Goal: Transaction & Acquisition: Purchase product/service

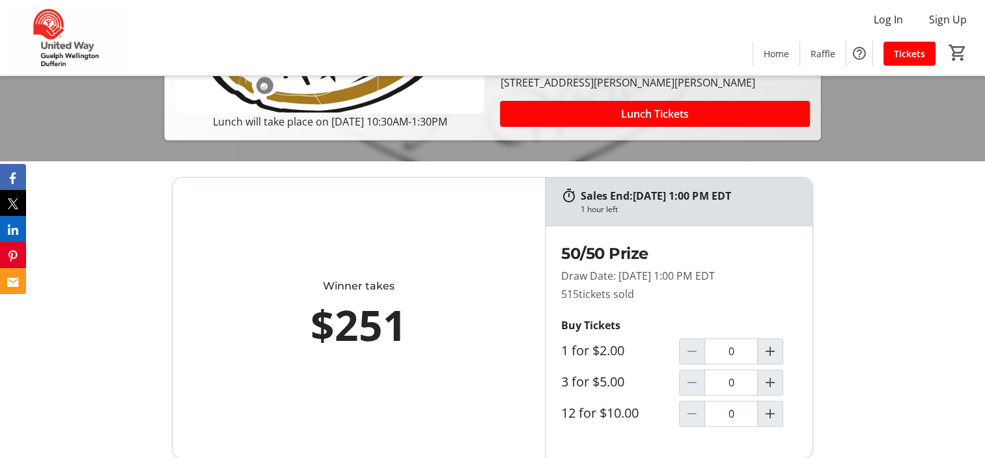
scroll to position [325, 0]
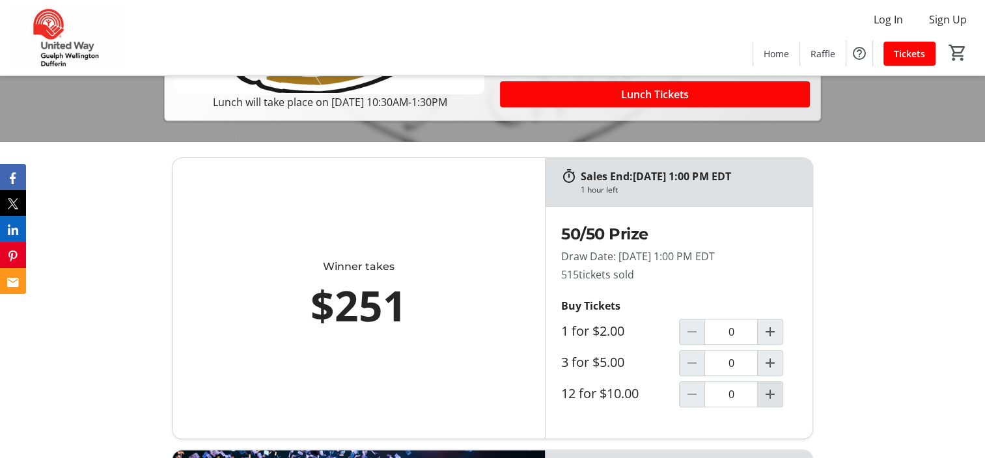
click at [766, 395] on mat-icon "Increment by one" at bounding box center [770, 395] width 16 height 16
type input "1"
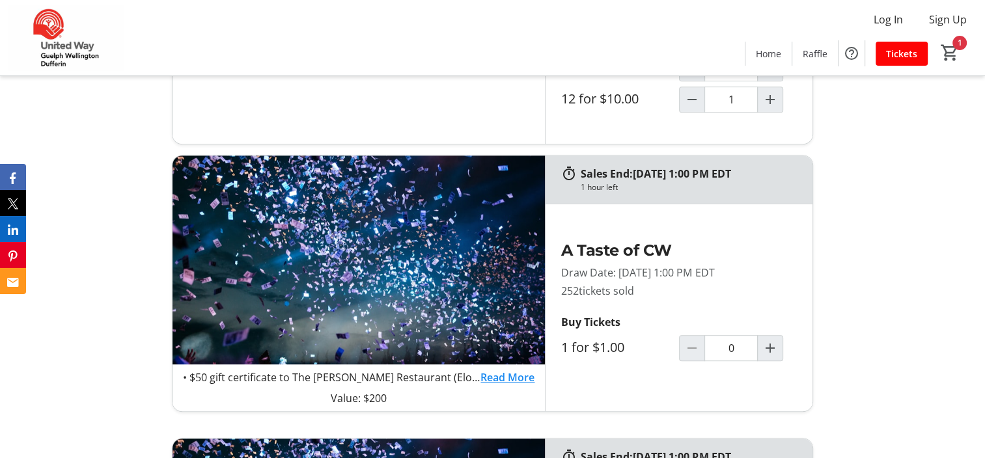
scroll to position [651, 0]
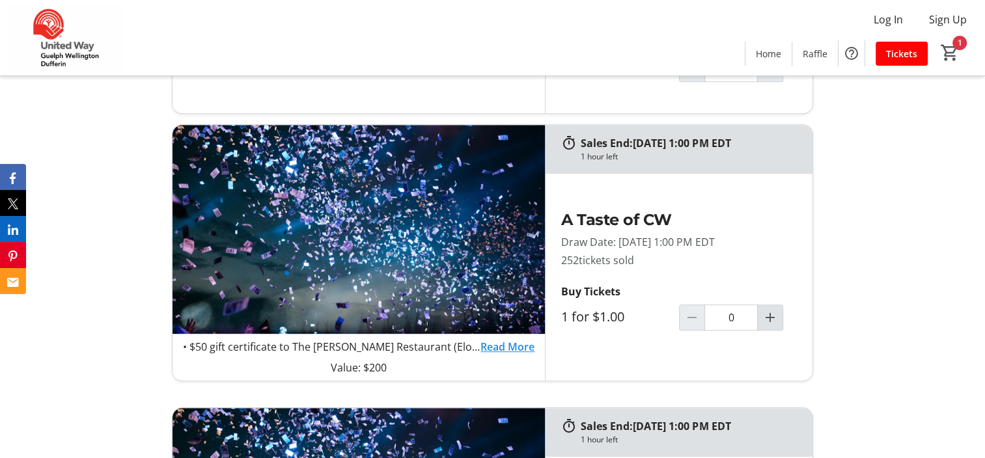
click at [770, 318] on mat-icon "Increment by one" at bounding box center [770, 318] width 16 height 16
click at [771, 317] on mat-icon "Increment by one" at bounding box center [770, 318] width 16 height 16
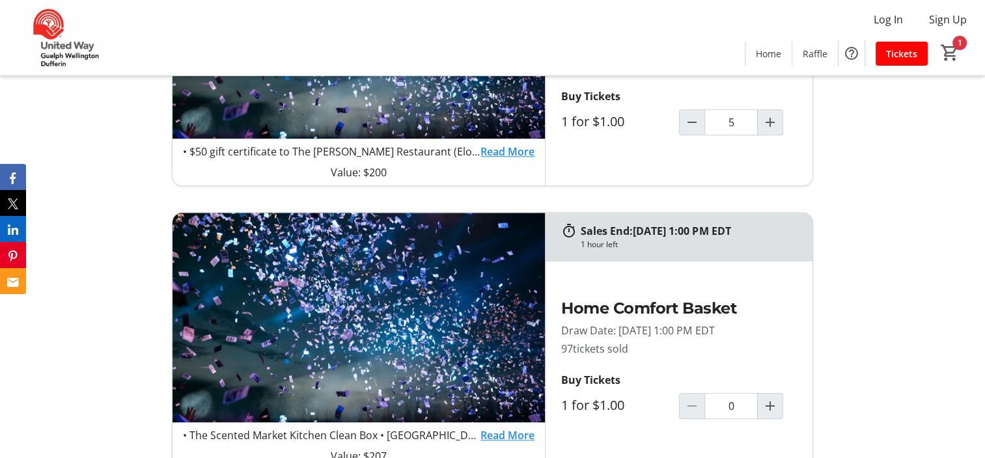
type input "5"
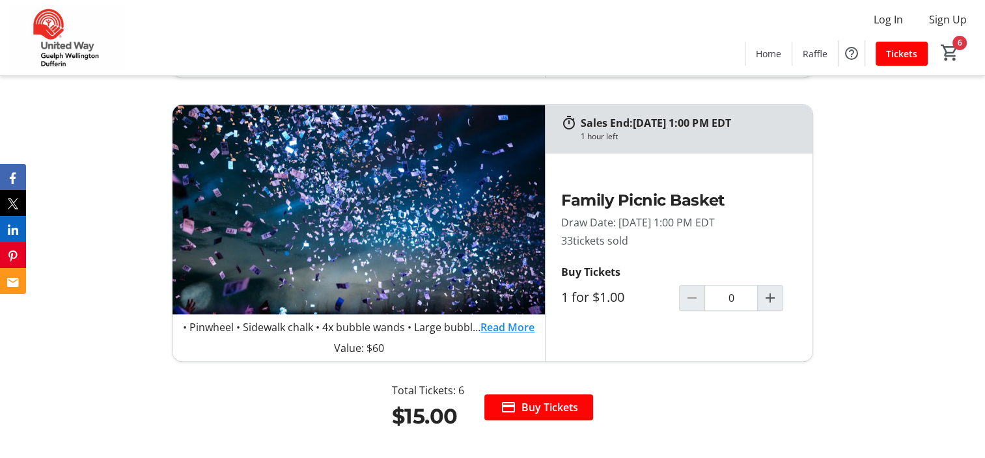
scroll to position [1237, 0]
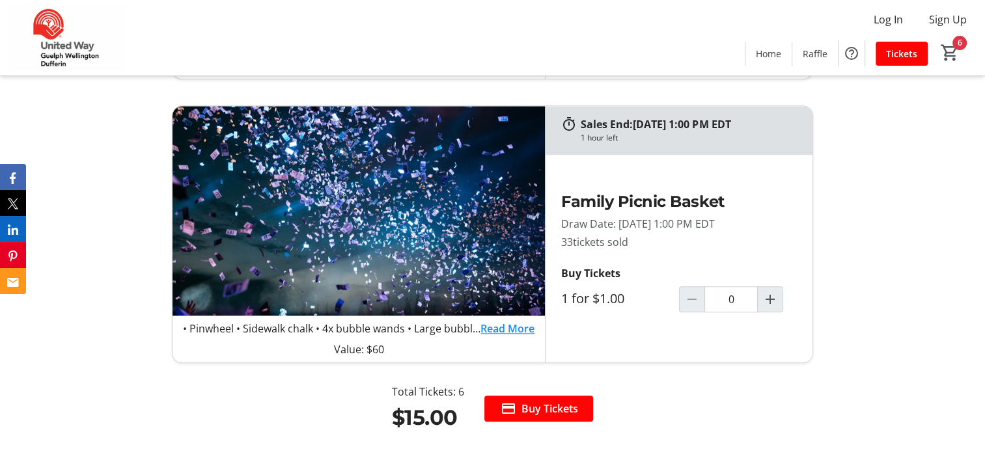
click at [516, 327] on link "Read More" at bounding box center [507, 329] width 54 height 16
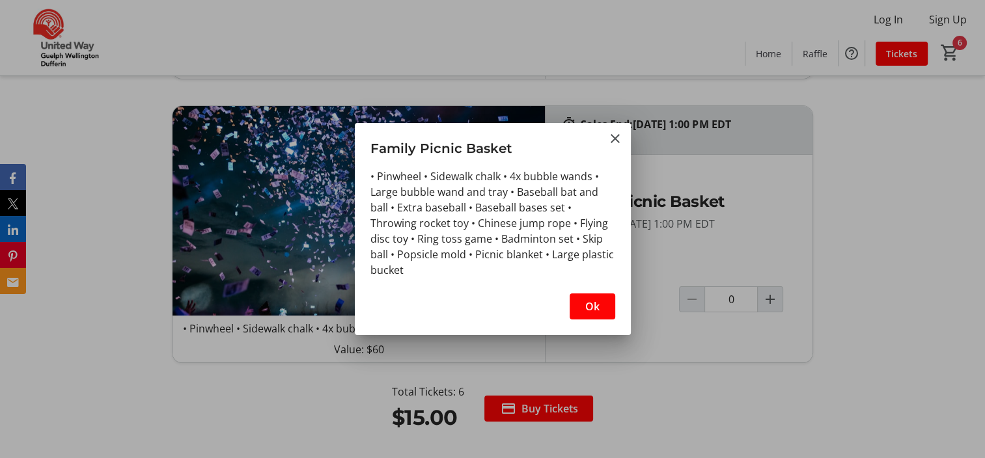
scroll to position [0, 0]
click at [591, 309] on span "Ok" at bounding box center [592, 307] width 14 height 16
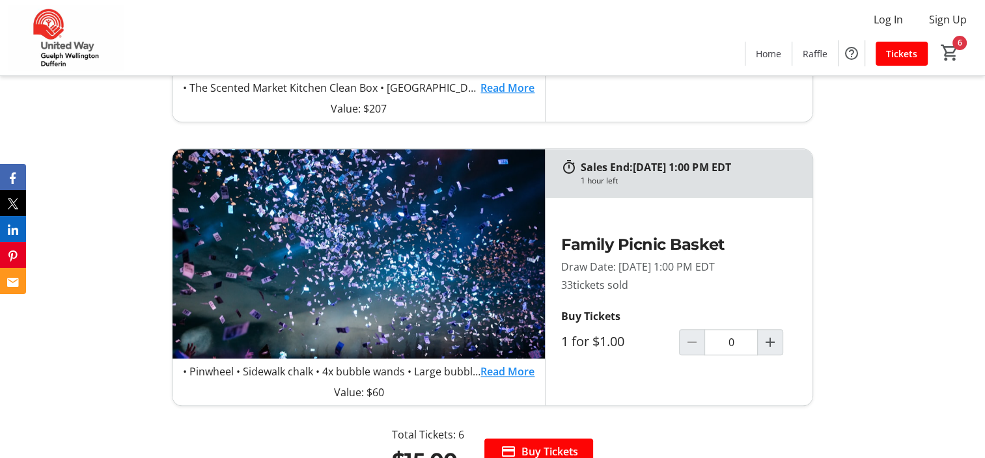
scroll to position [1237, 0]
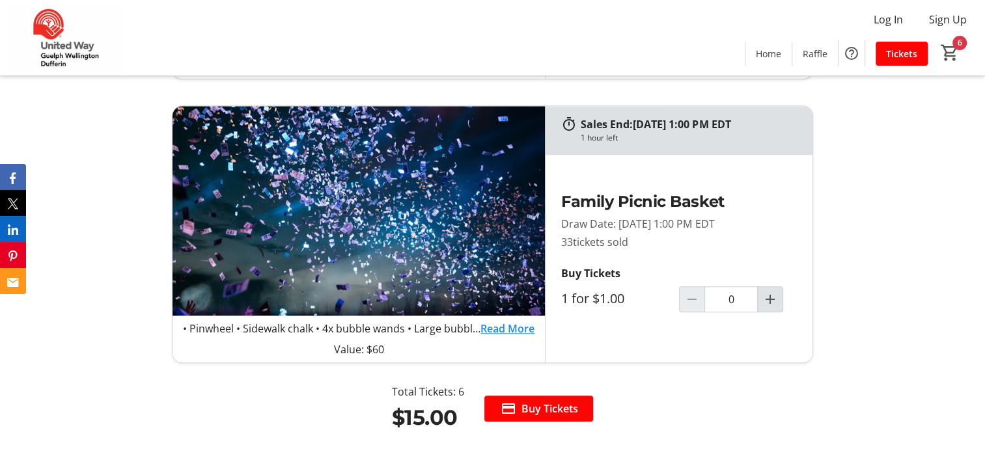
click at [771, 299] on mat-icon "Increment by one" at bounding box center [770, 300] width 16 height 16
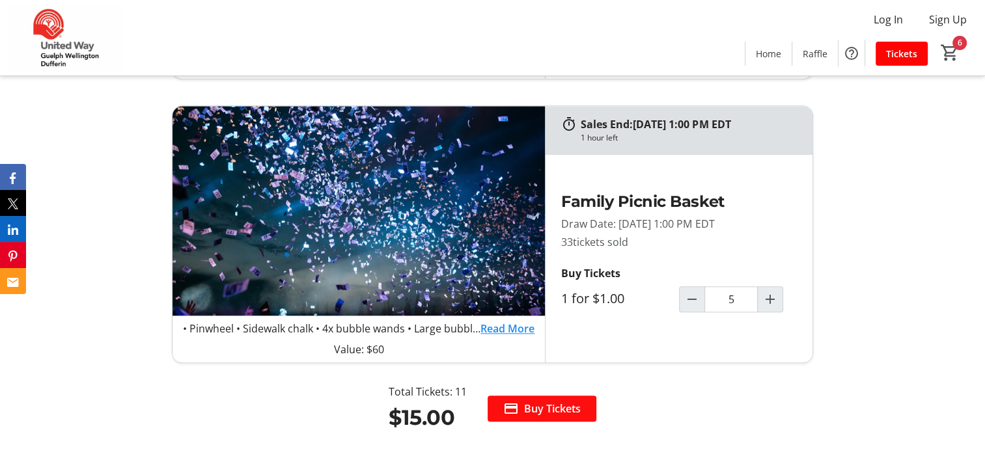
type input "5"
click at [568, 413] on span "Buy Tickets" at bounding box center [552, 409] width 57 height 16
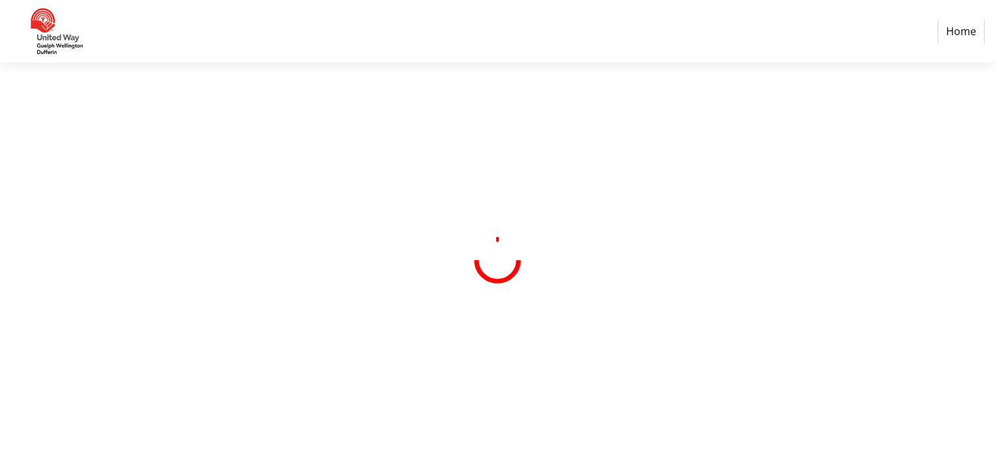
select select "CA"
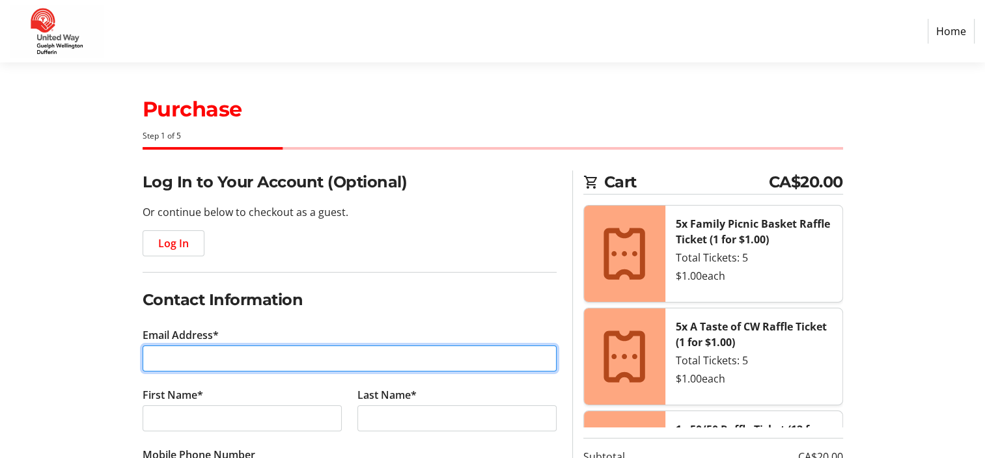
click at [210, 359] on input "Email Address*" at bounding box center [350, 359] width 414 height 26
type input "[PERSON_NAME][EMAIL_ADDRESS][DOMAIN_NAME]"
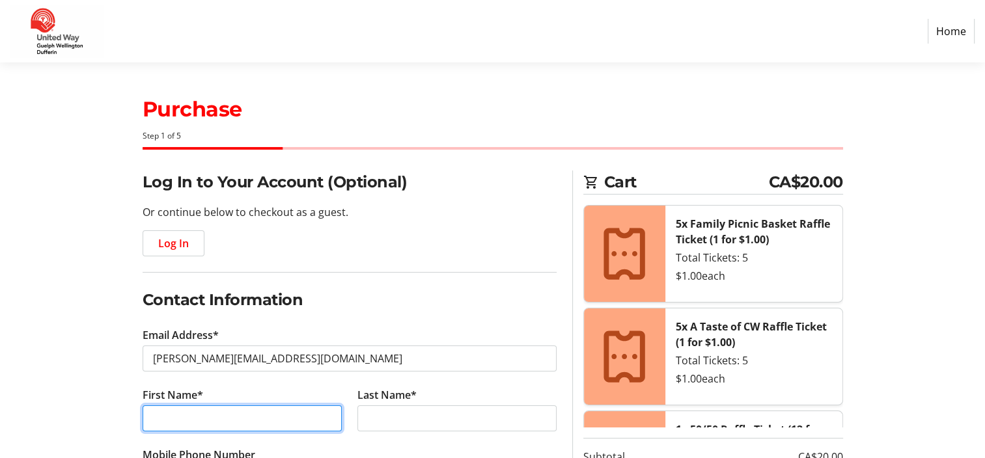
type input "[PERSON_NAME]"
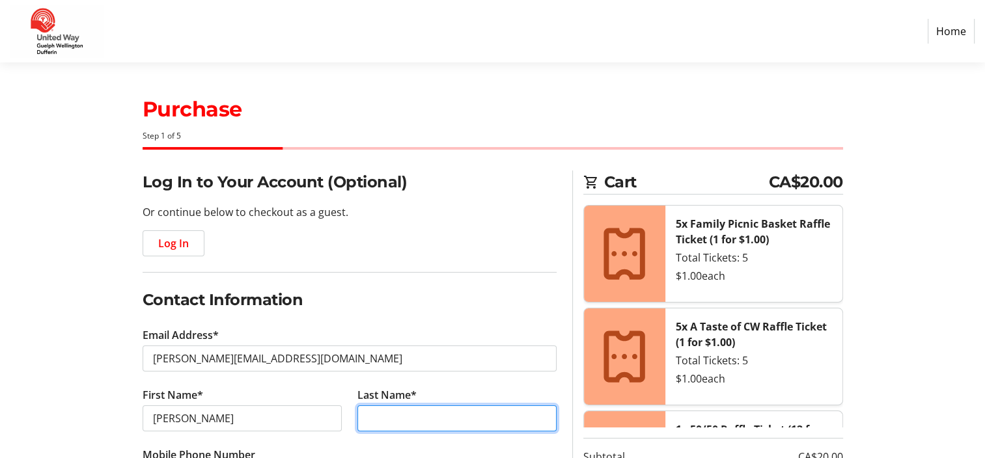
type input "Aston"
type input "[PHONE_NUMBER]"
type input "County of [GEOGRAPHIC_DATA]"
type input "[STREET_ADDRESS]"
type input "[GEOGRAPHIC_DATA]"
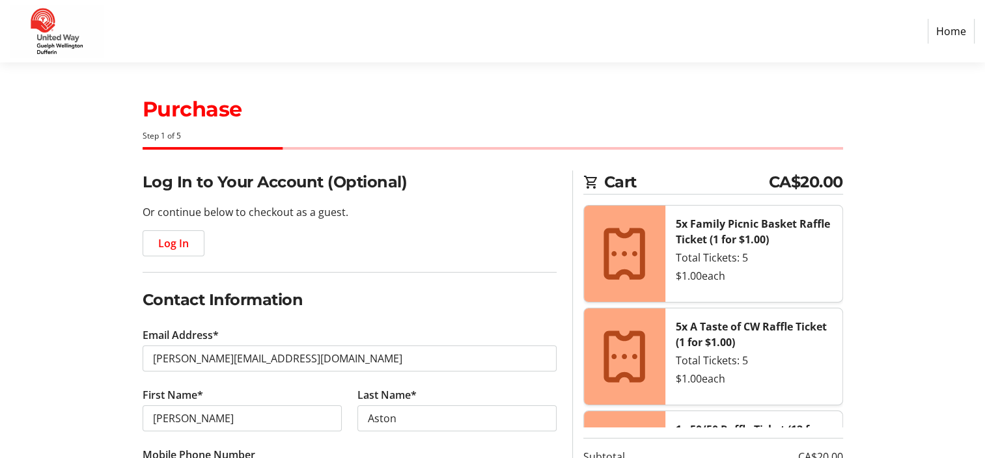
select select "ON"
type input "N0G 2L2"
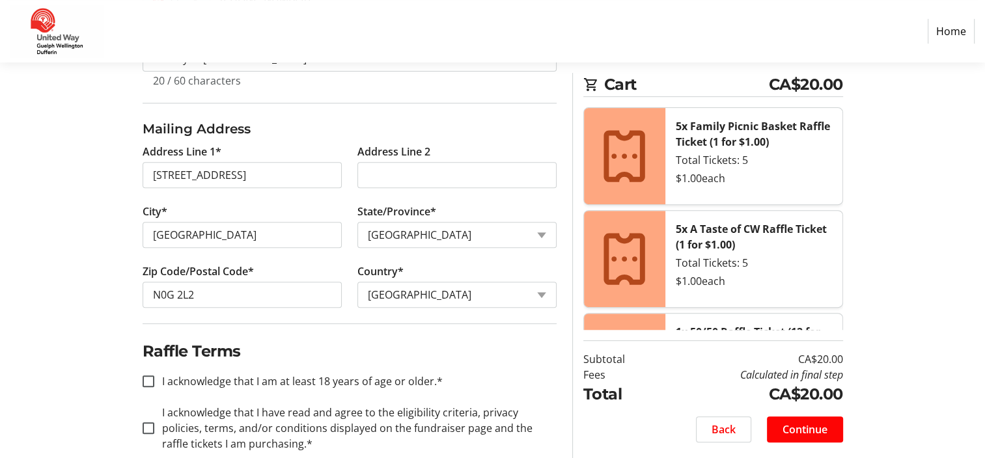
scroll to position [503, 0]
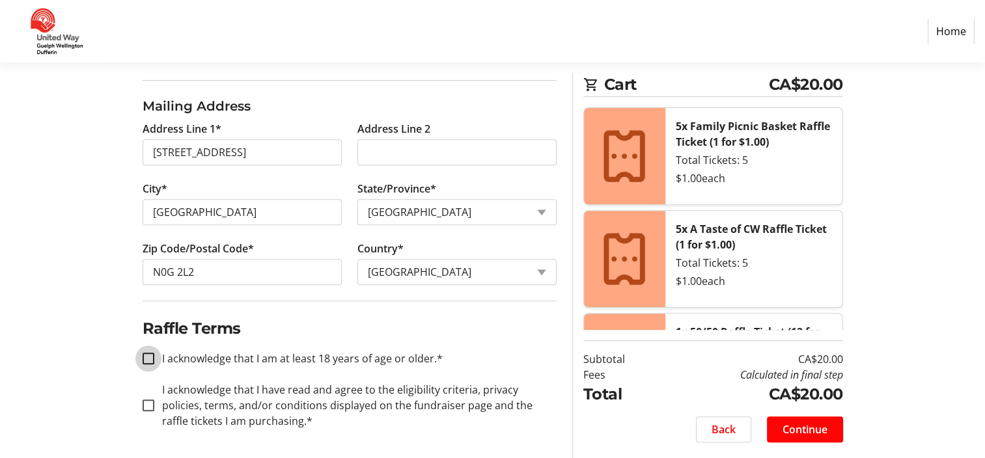
click at [148, 358] on input "I acknowledge that I am at least 18 years of age or older.*" at bounding box center [149, 359] width 12 height 12
checkbox input "true"
click at [145, 404] on input "I acknowledge that I have read and agree to the eligibility criteria, privacy p…" at bounding box center [149, 406] width 12 height 12
checkbox input "true"
click at [782, 430] on span "Continue" at bounding box center [804, 430] width 45 height 16
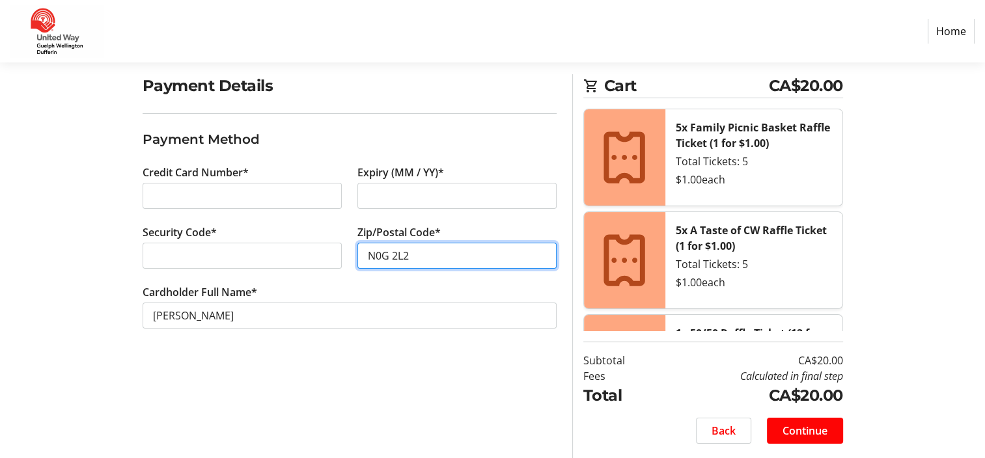
scroll to position [98, 0]
type input "N0G 2L2"
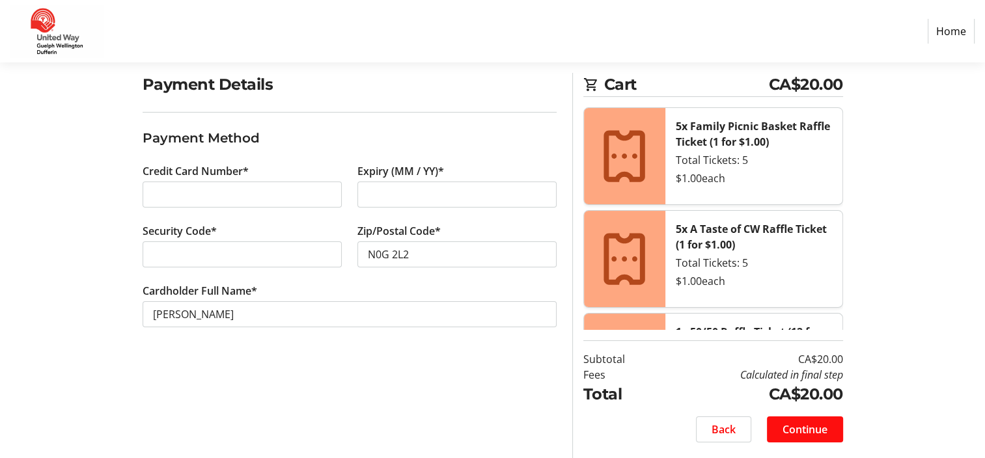
click at [789, 424] on span "Continue" at bounding box center [804, 430] width 45 height 16
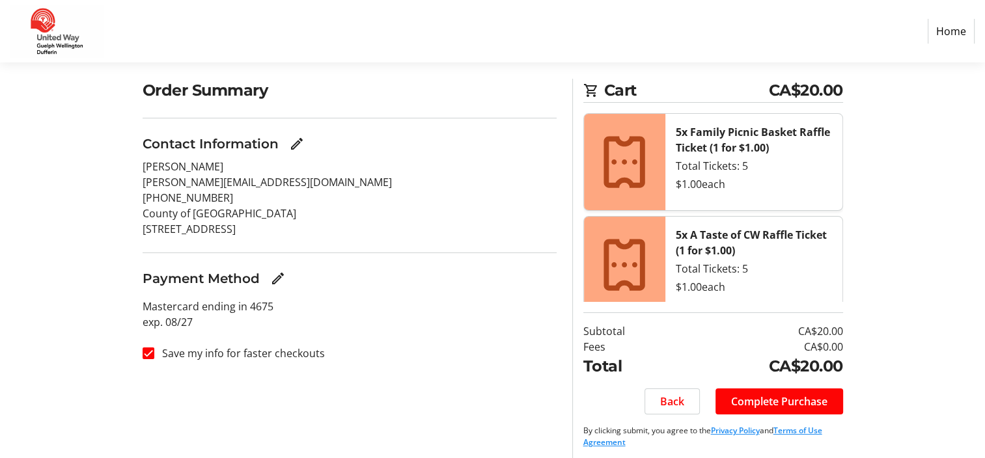
scroll to position [98, 0]
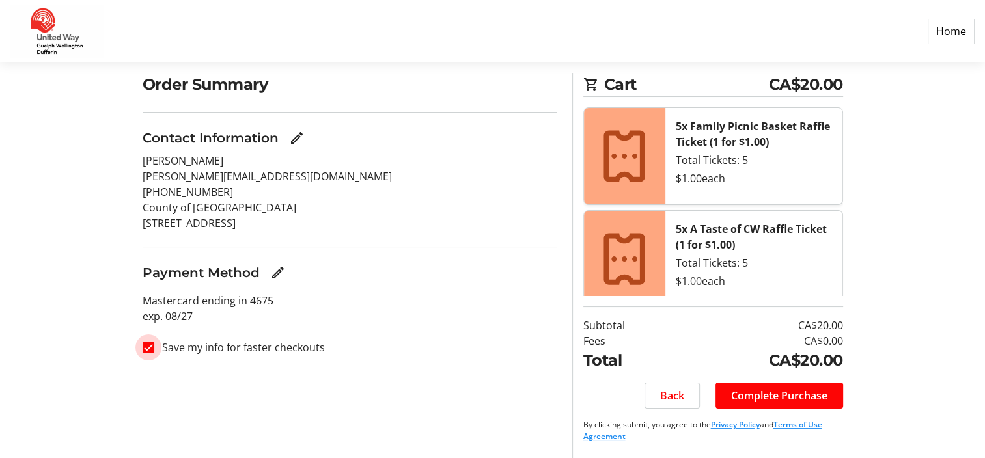
click at [146, 346] on input "Save my info for faster checkouts" at bounding box center [149, 348] width 12 height 12
checkbox input "false"
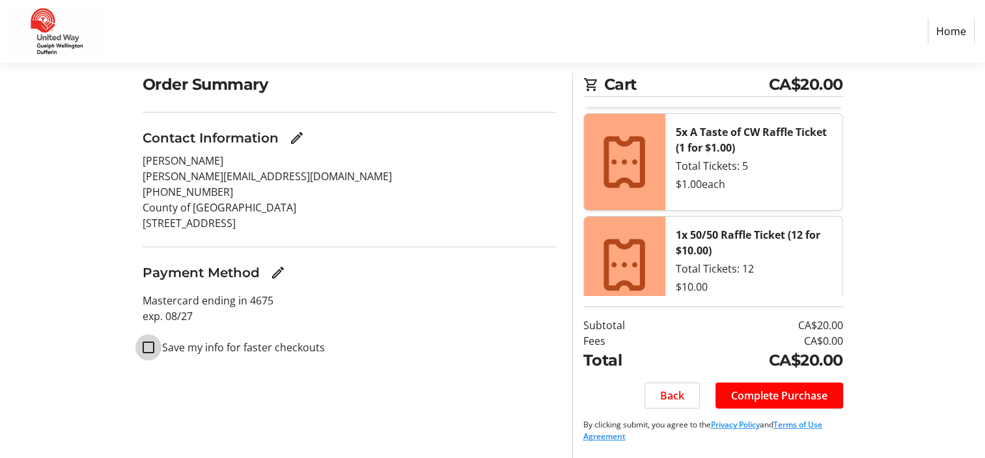
scroll to position [113, 0]
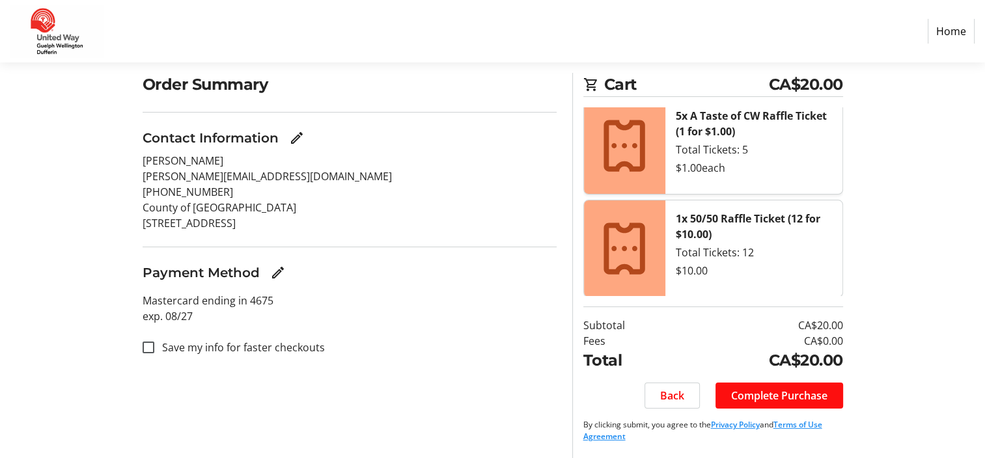
click at [764, 388] on span "Complete Purchase" at bounding box center [779, 396] width 96 height 16
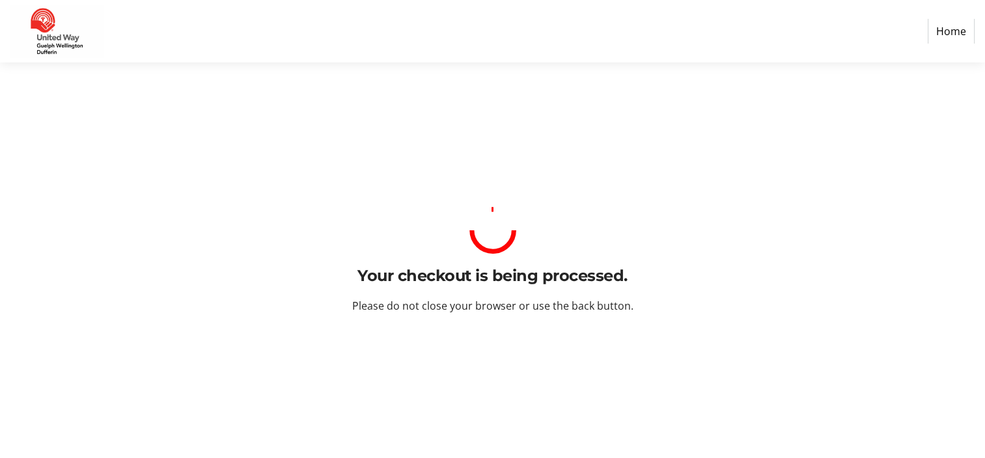
scroll to position [0, 0]
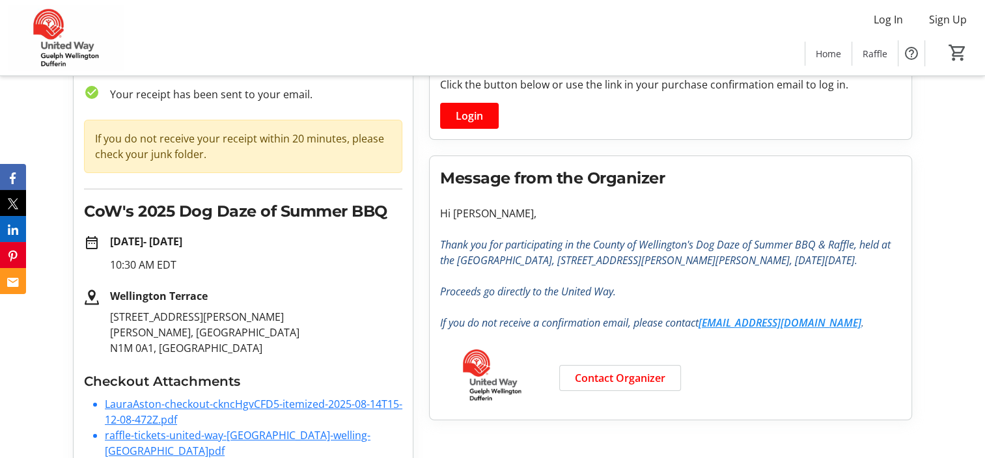
scroll to position [98, 0]
